Goal: Task Accomplishment & Management: Manage account settings

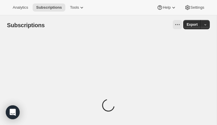
scroll to position [10, 0]
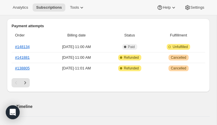
scroll to position [179, 0]
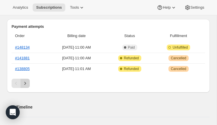
click at [27, 82] on icon "Next" at bounding box center [25, 83] width 6 height 6
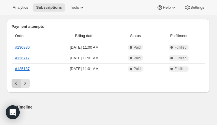
click at [13, 85] on button "Previous" at bounding box center [16, 83] width 9 height 9
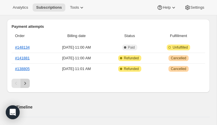
click at [26, 83] on icon "Next" at bounding box center [25, 83] width 6 height 6
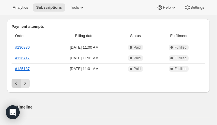
click at [15, 85] on icon "Previous" at bounding box center [16, 83] width 6 height 6
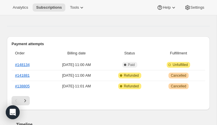
scroll to position [162, 0]
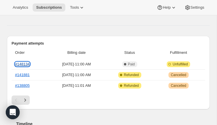
click at [23, 64] on link "#148134" at bounding box center [22, 64] width 15 height 4
